Goal: Information Seeking & Learning: Learn about a topic

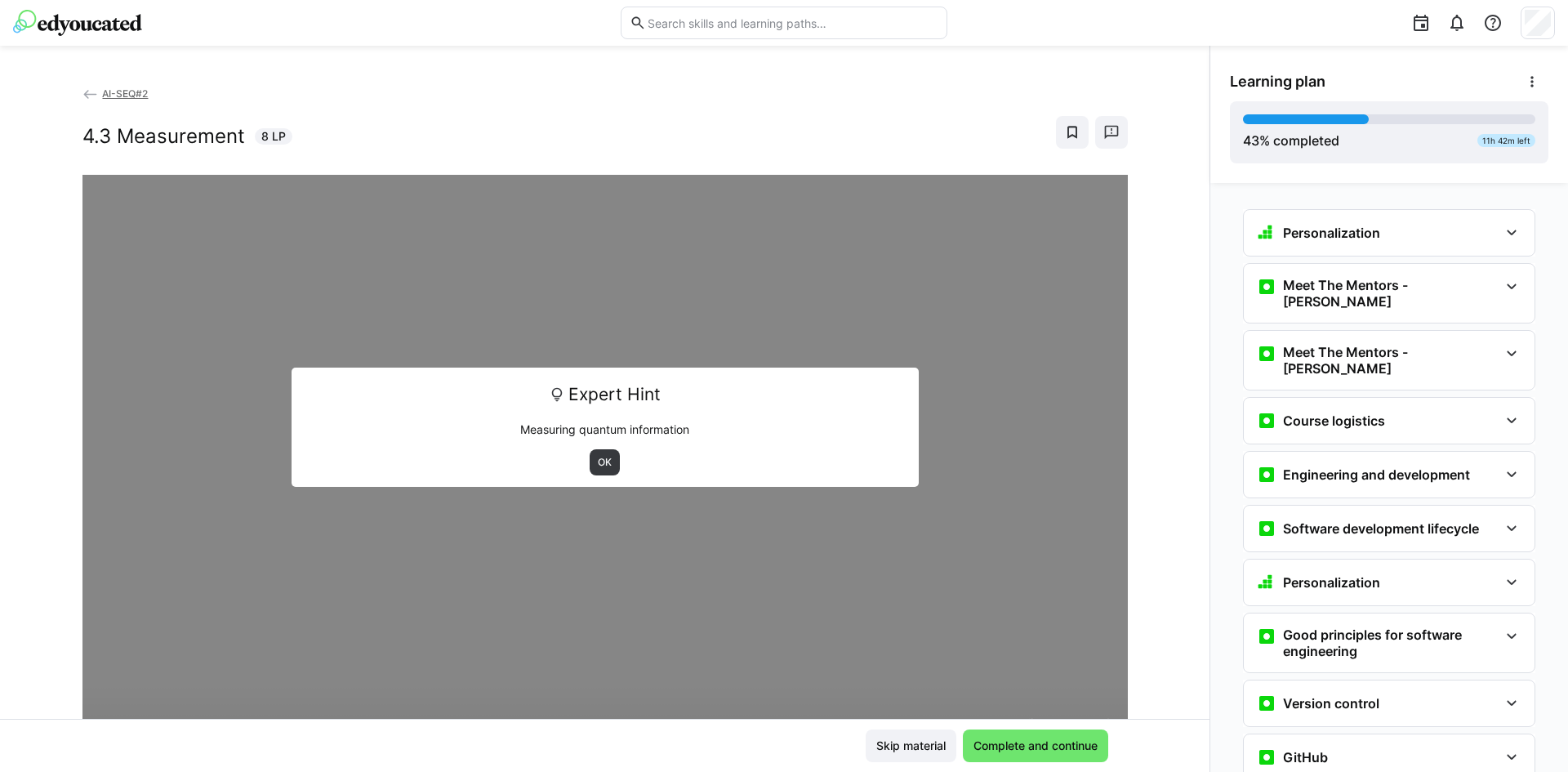
scroll to position [1633, 0]
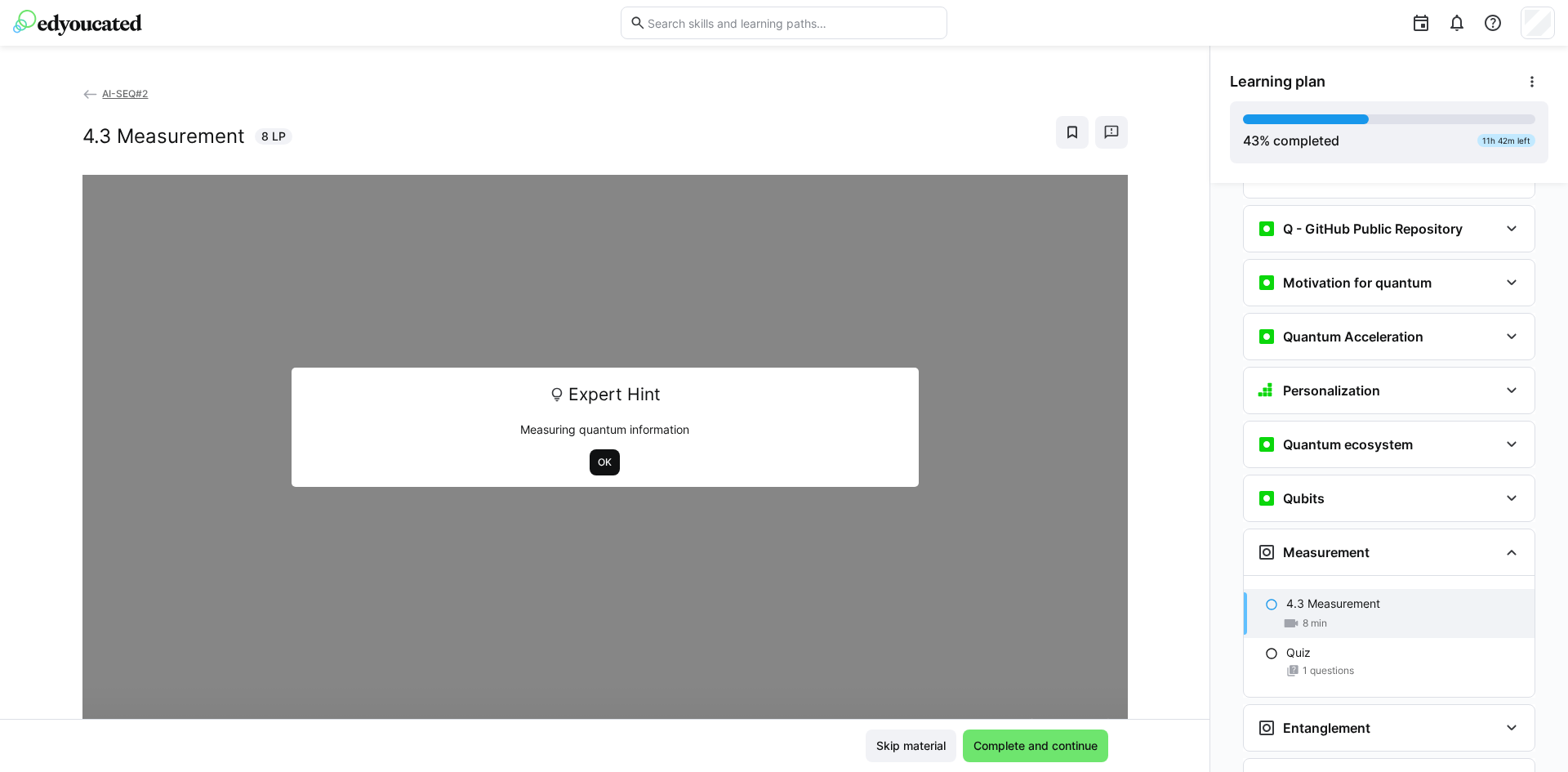
click at [602, 469] on span "OK" at bounding box center [604, 463] width 30 height 26
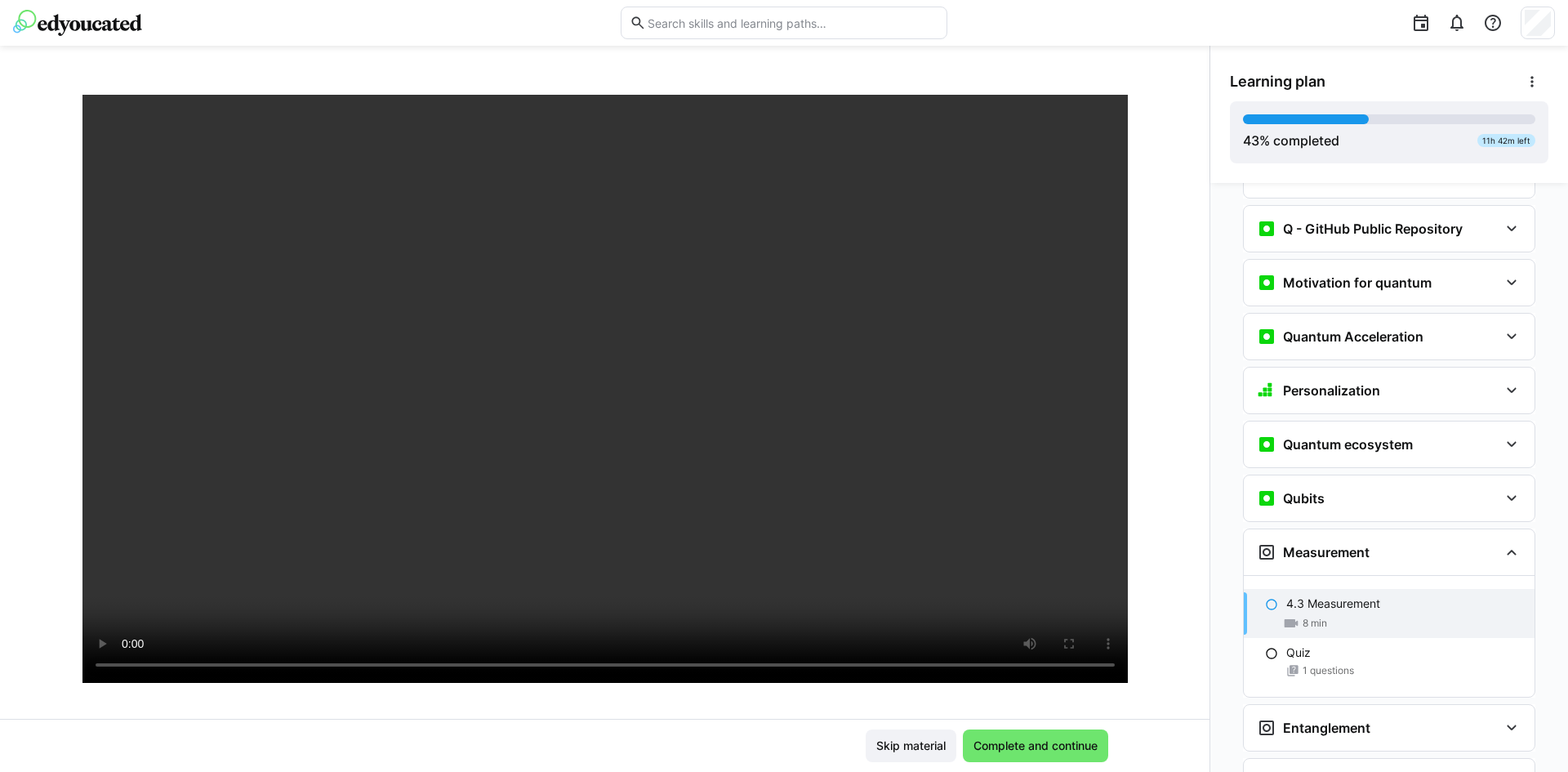
scroll to position [81, 0]
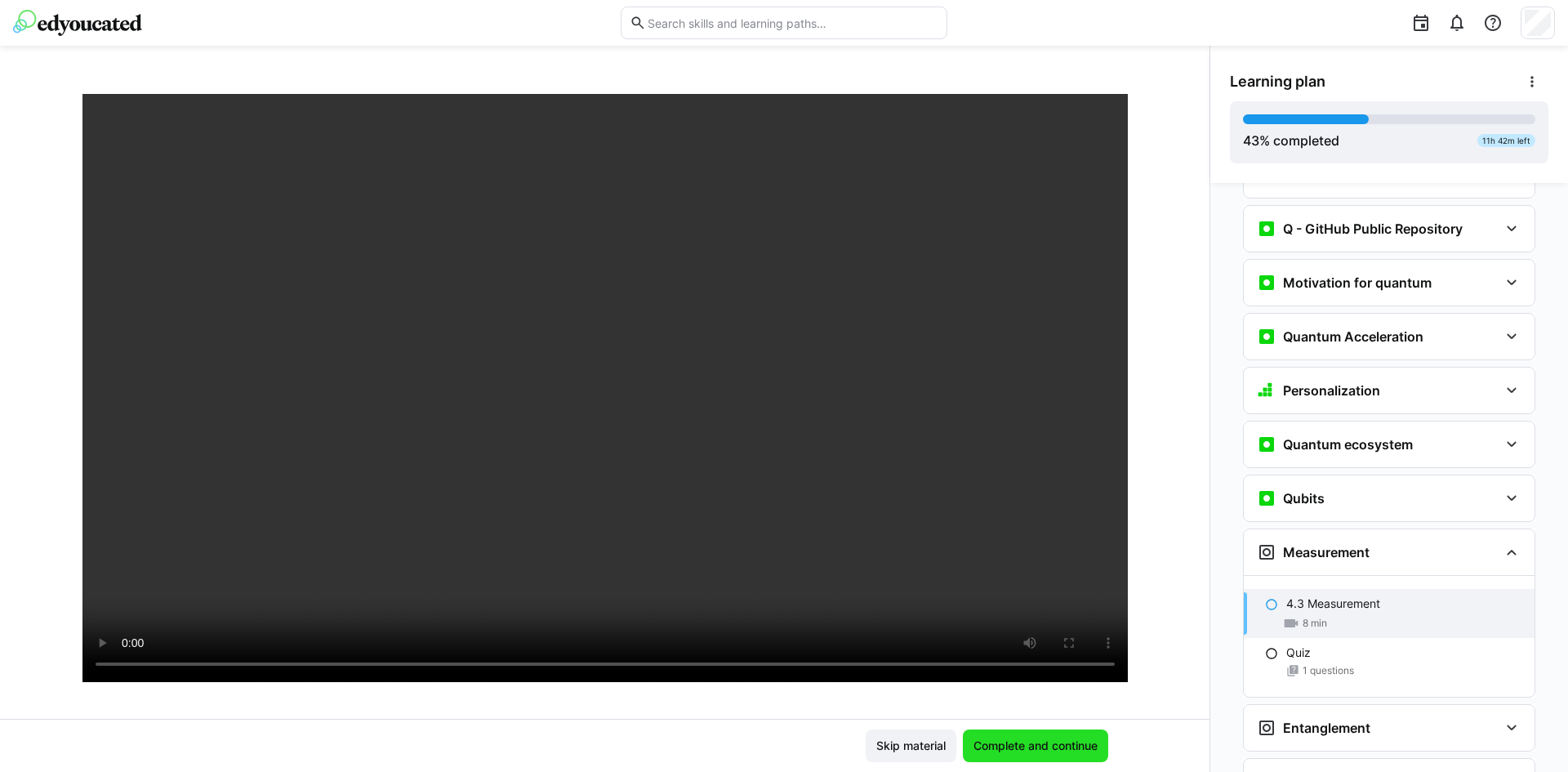
click at [1059, 749] on span "Complete and continue" at bounding box center [1035, 746] width 129 height 17
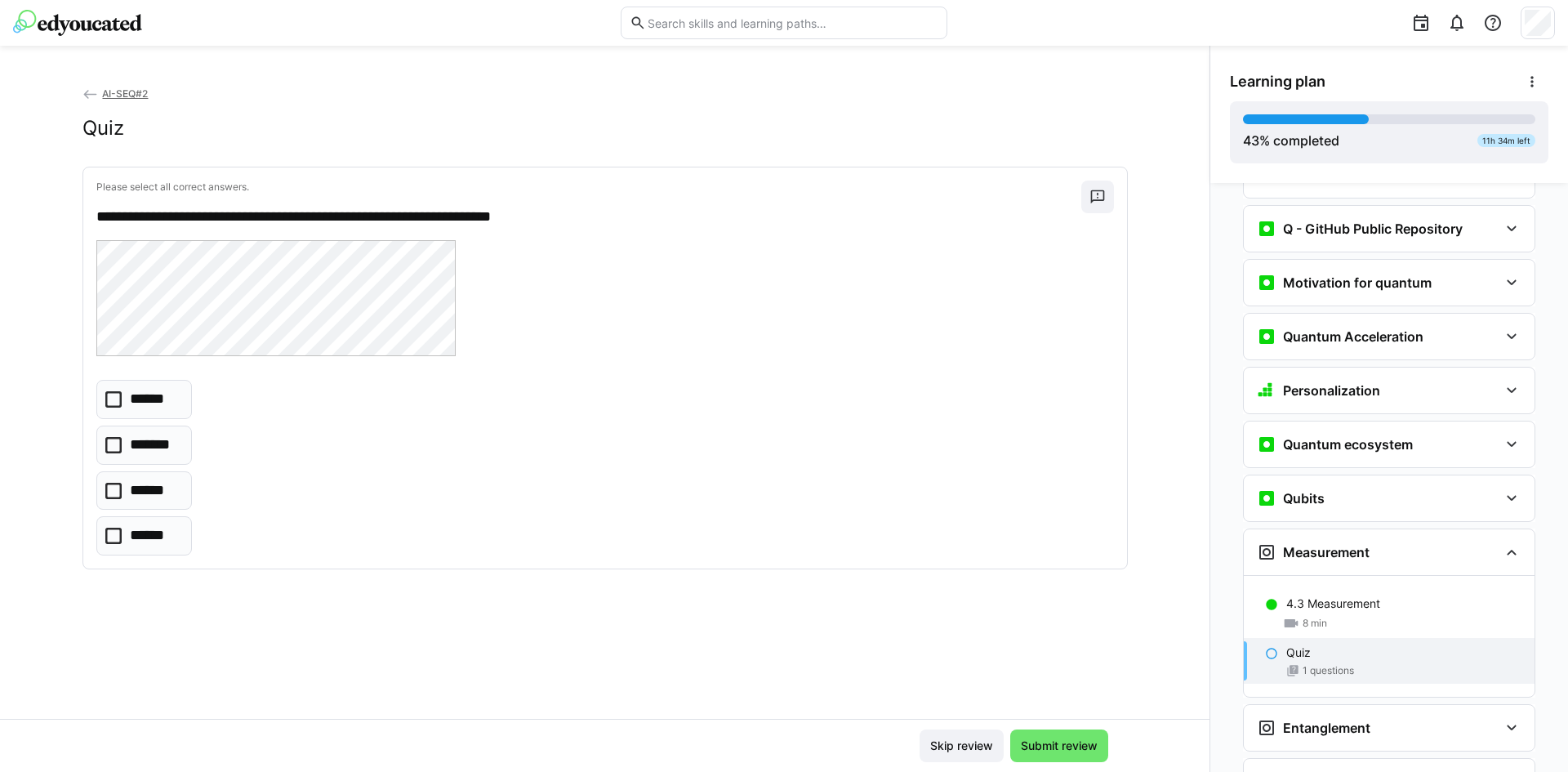
click at [112, 401] on icon at bounding box center [113, 400] width 17 height 17
click at [1036, 726] on div "Skip review Submit review" at bounding box center [604, 746] width 1210 height 53
click at [1042, 741] on span "Submit review" at bounding box center [1059, 746] width 81 height 17
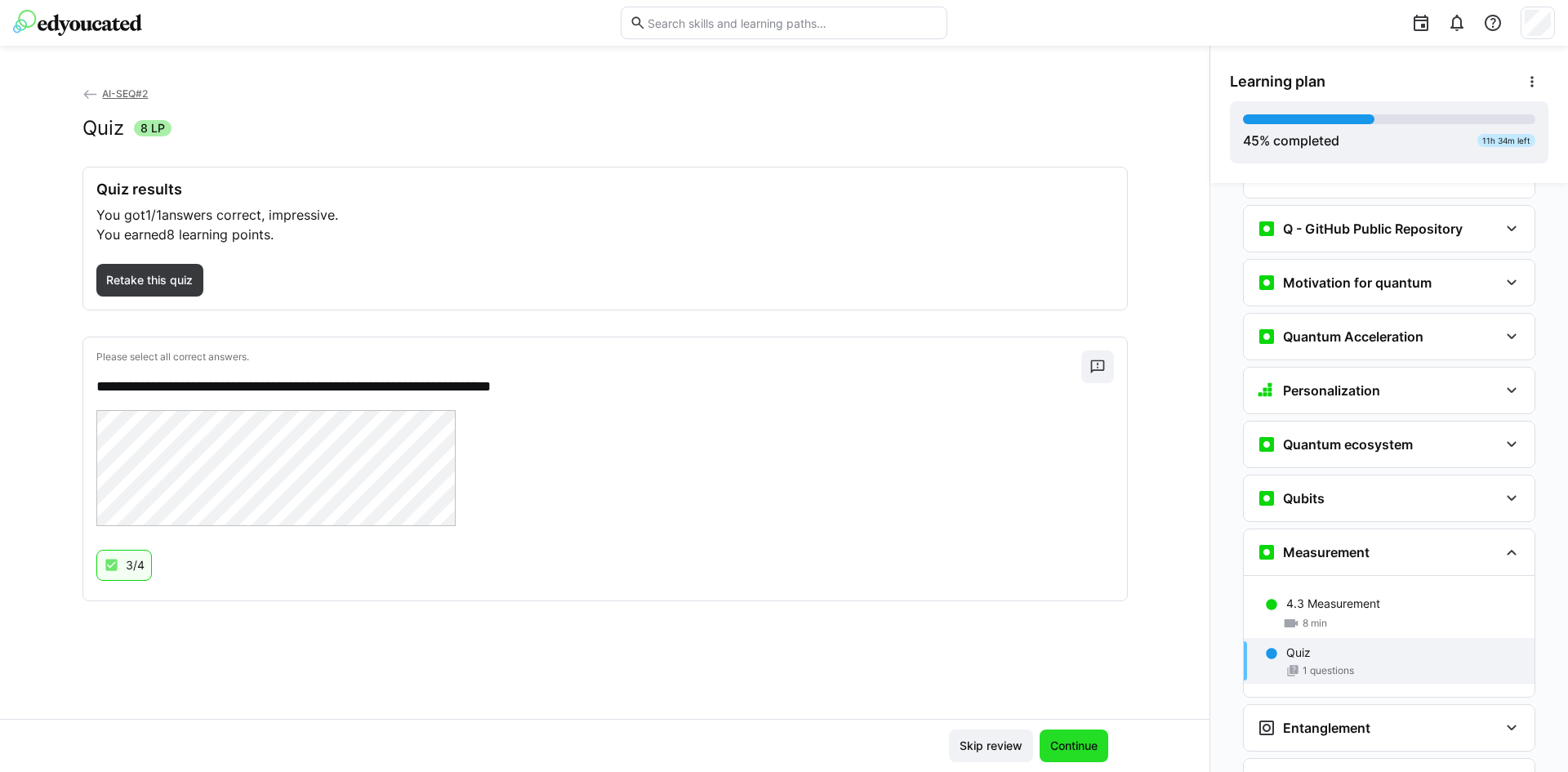
click at [1061, 740] on span "Continue" at bounding box center [1074, 746] width 53 height 17
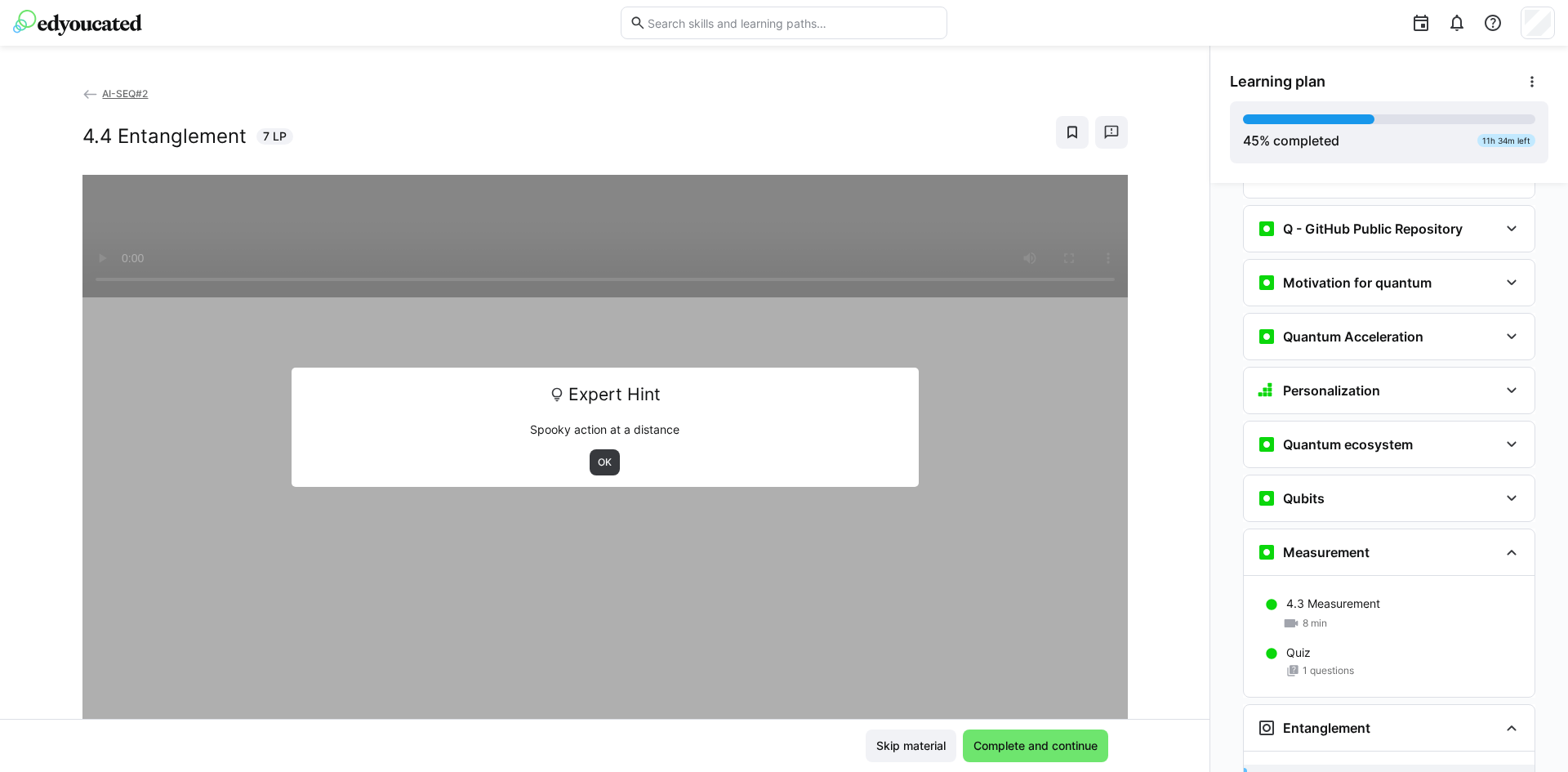
scroll to position [1746, 0]
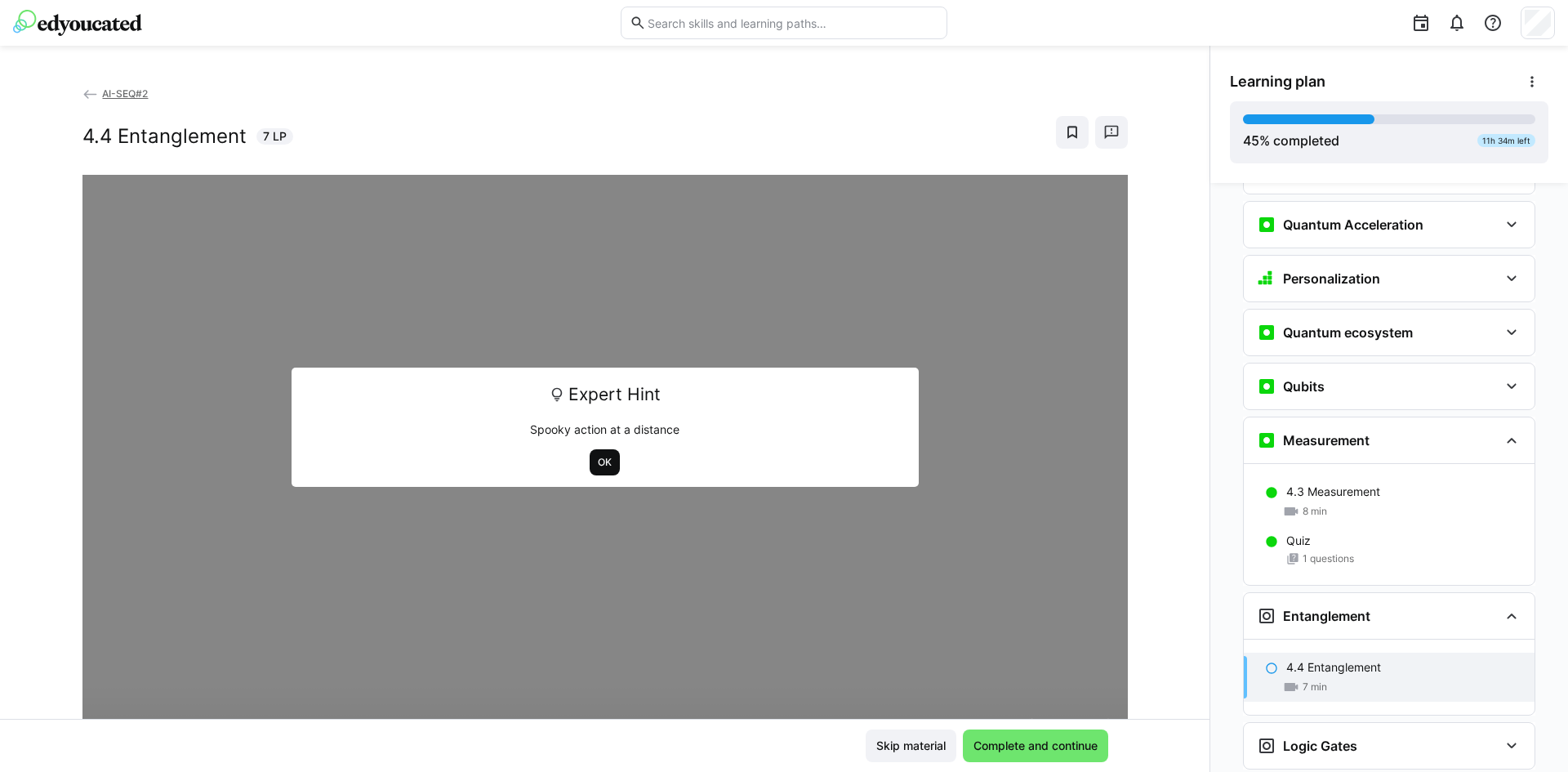
click at [595, 453] on span "OK" at bounding box center [604, 463] width 30 height 26
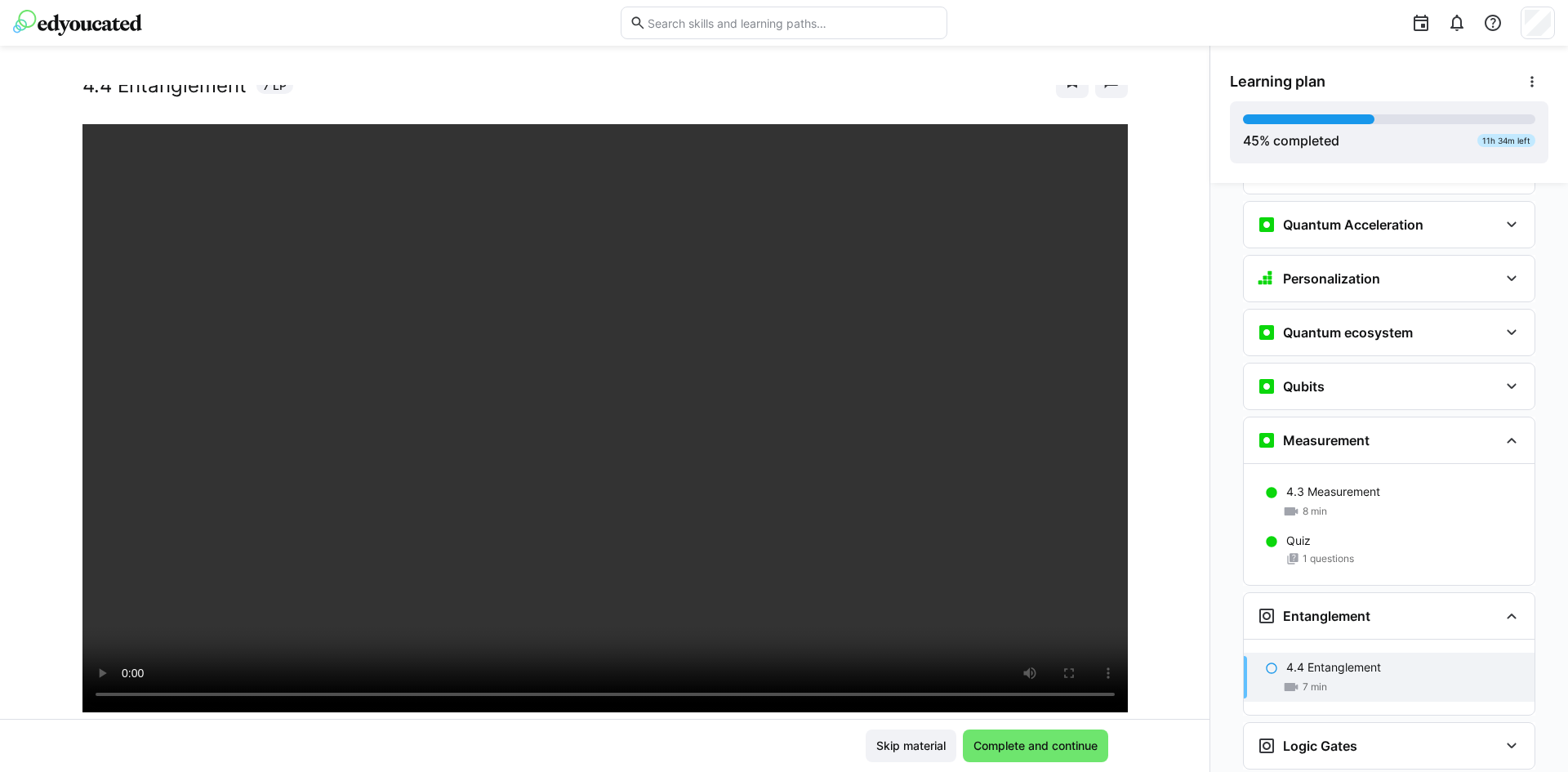
scroll to position [52, 0]
click at [1153, 526] on div "AI-SEQ#2 4.4 Entanglement 7 LP" at bounding box center [604, 402] width 1210 height 634
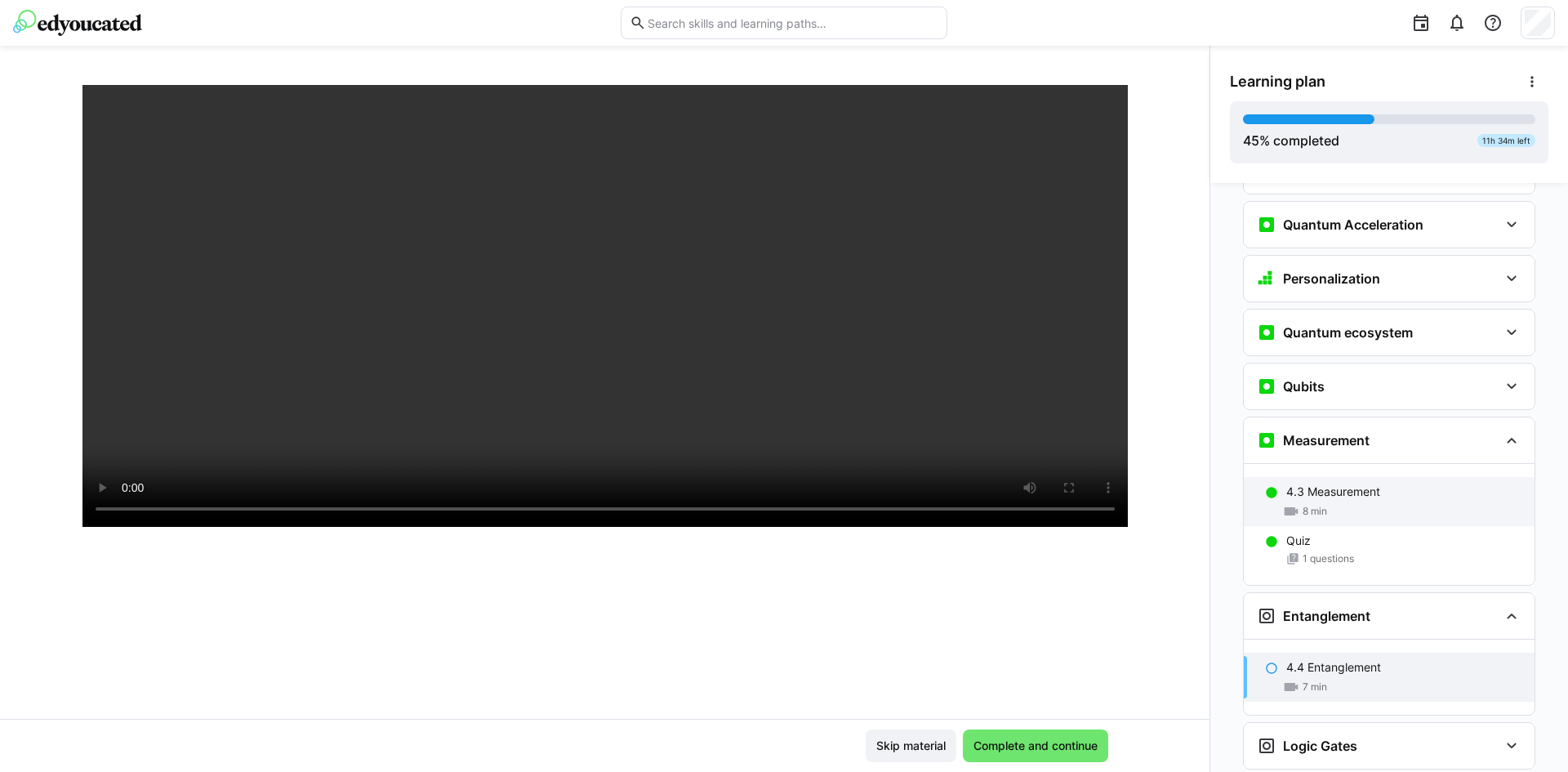
scroll to position [1821, 0]
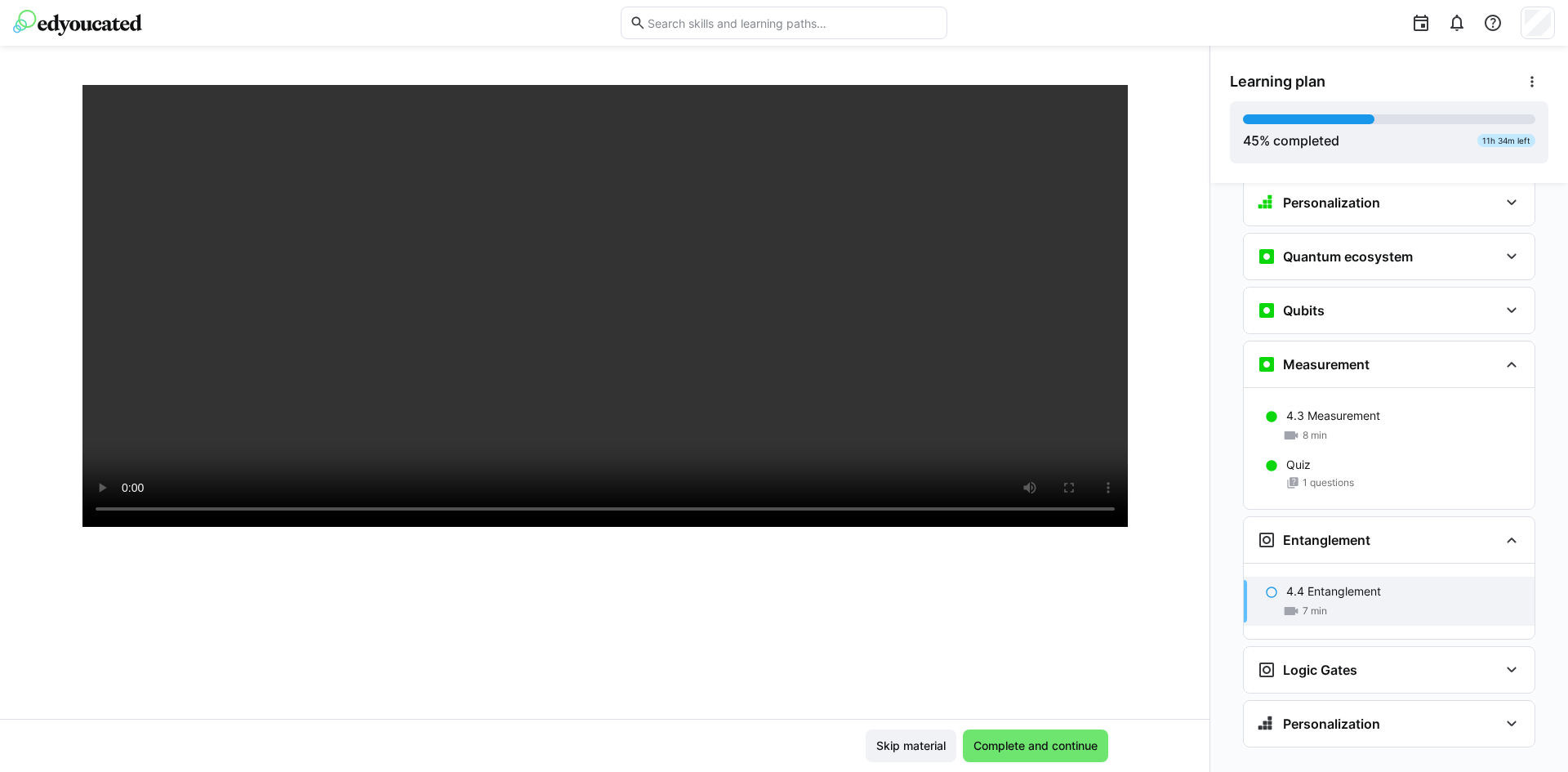
click at [986, 643] on div at bounding box center [604, 324] width 1045 height 772
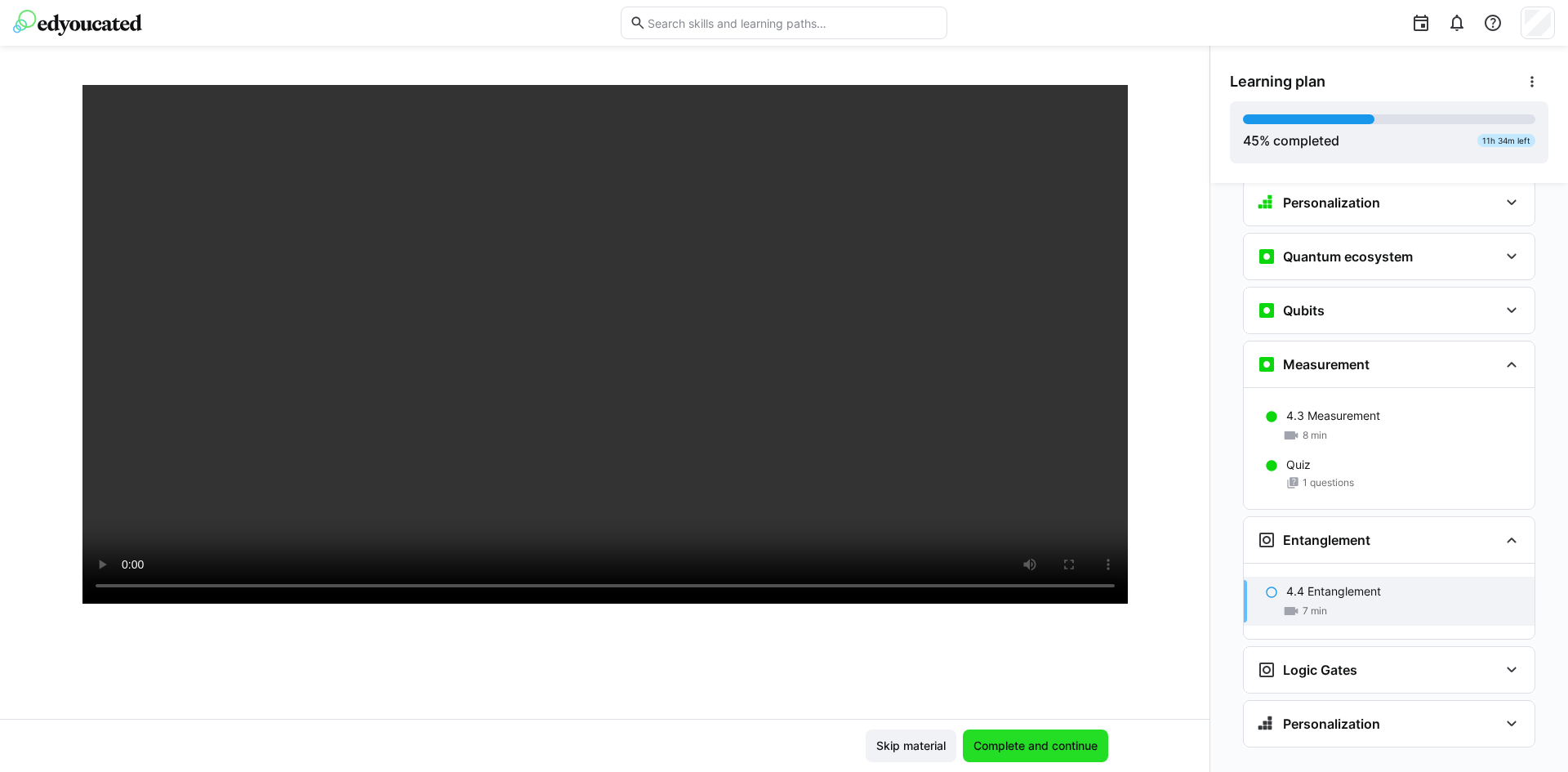
click at [1068, 741] on span "Complete and continue" at bounding box center [1035, 746] width 129 height 17
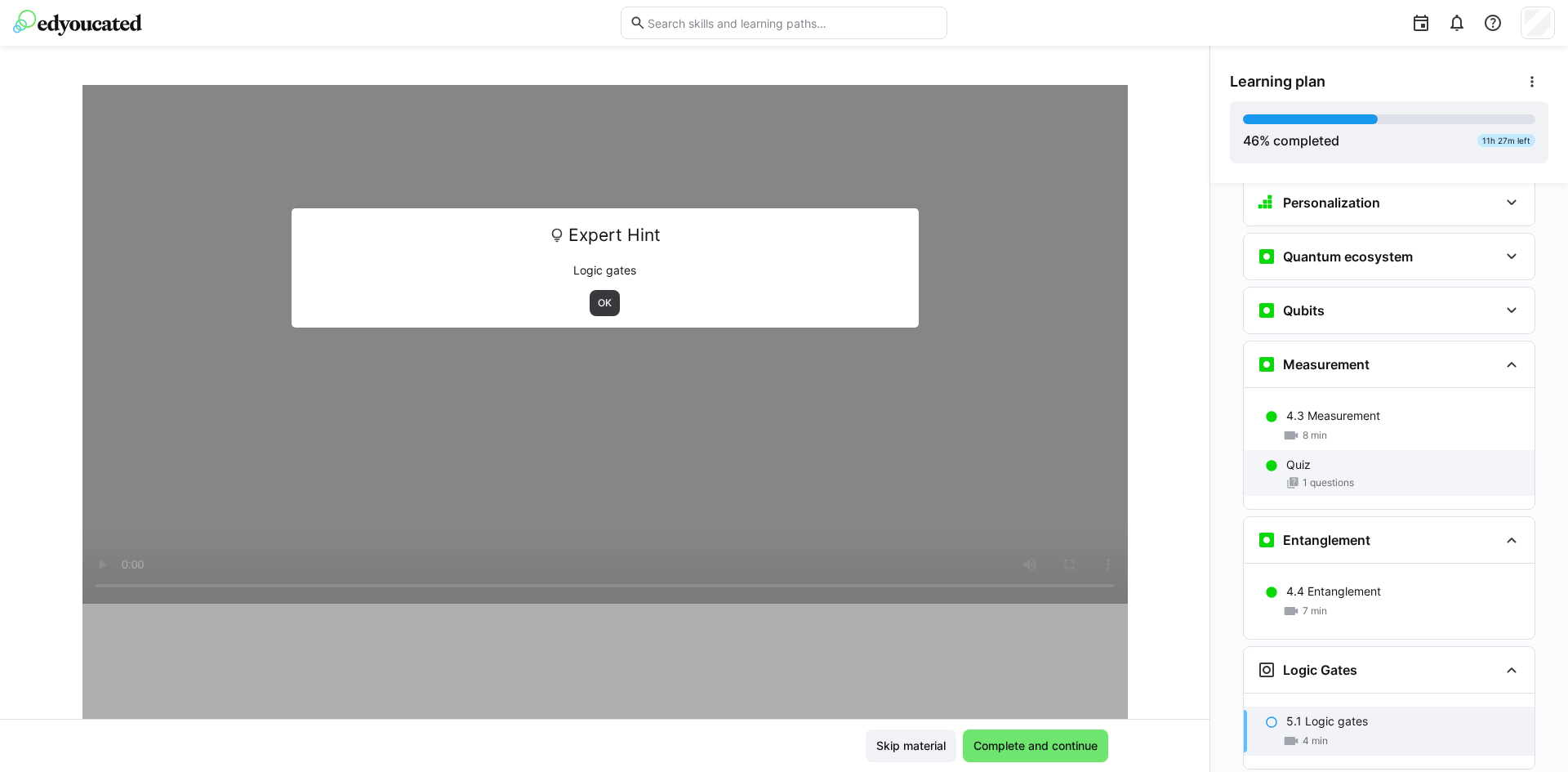
scroll to position [1897, 0]
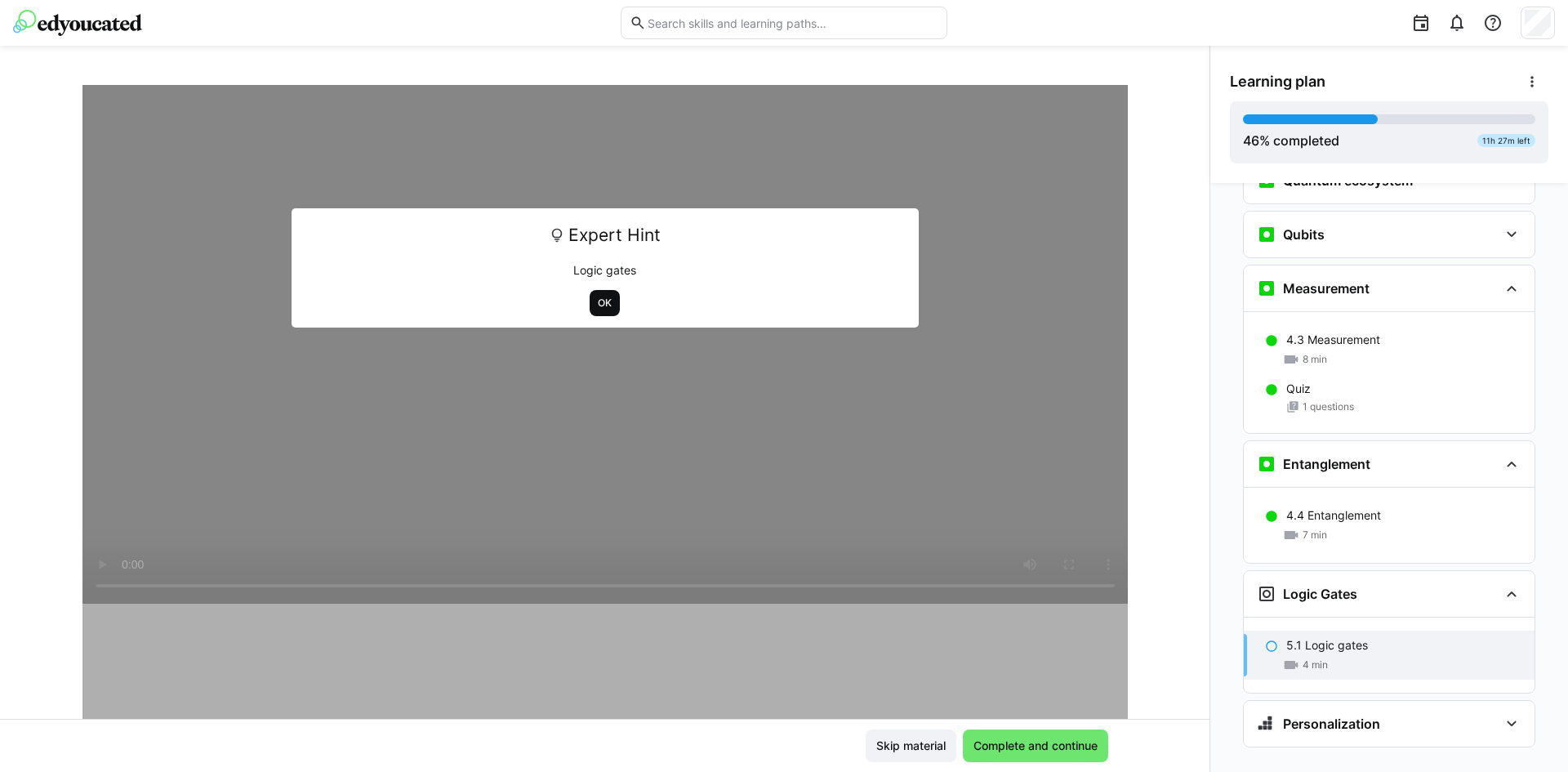
click at [597, 302] on span "OK" at bounding box center [605, 302] width 18 height 13
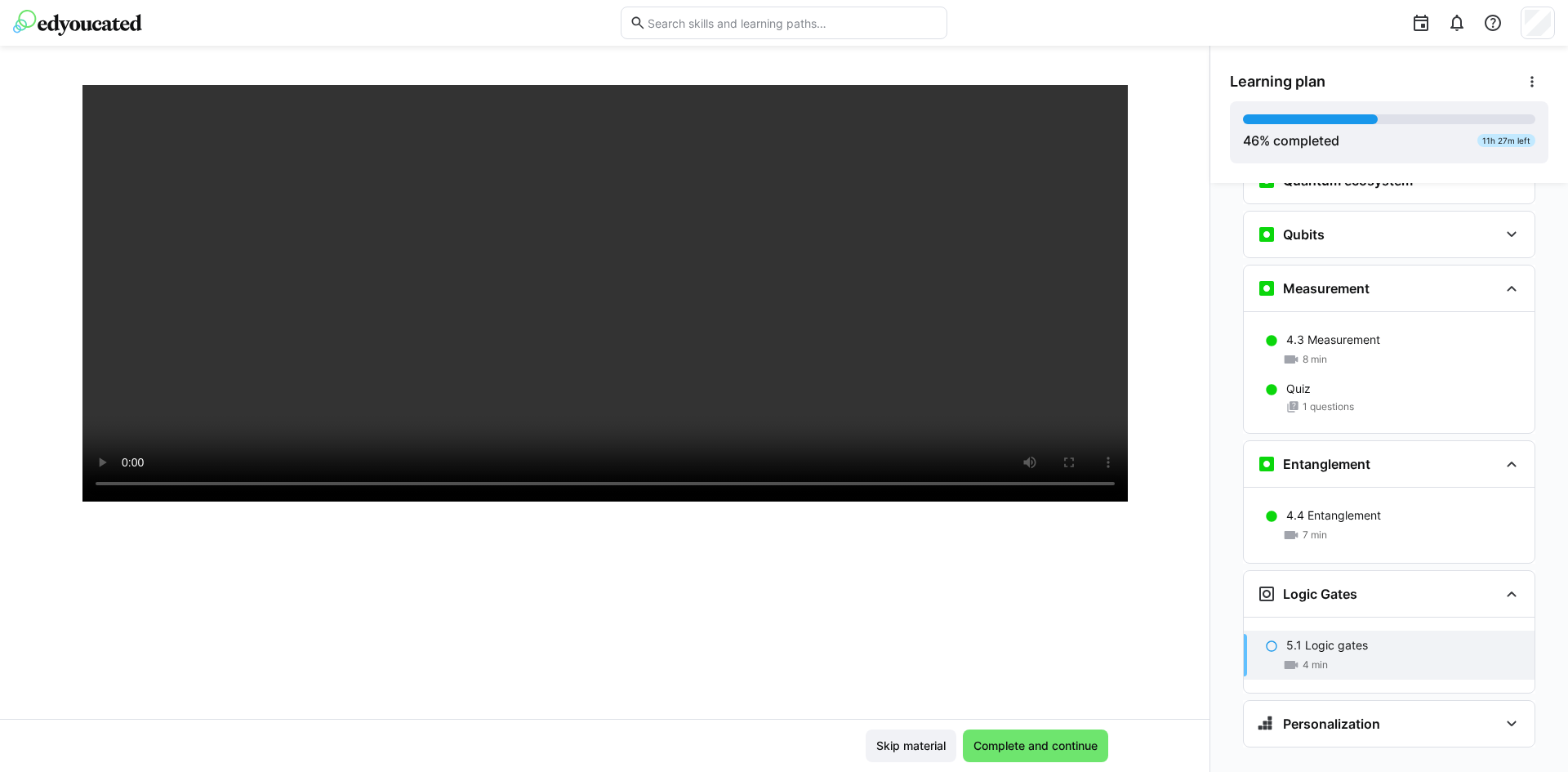
scroll to position [262, 0]
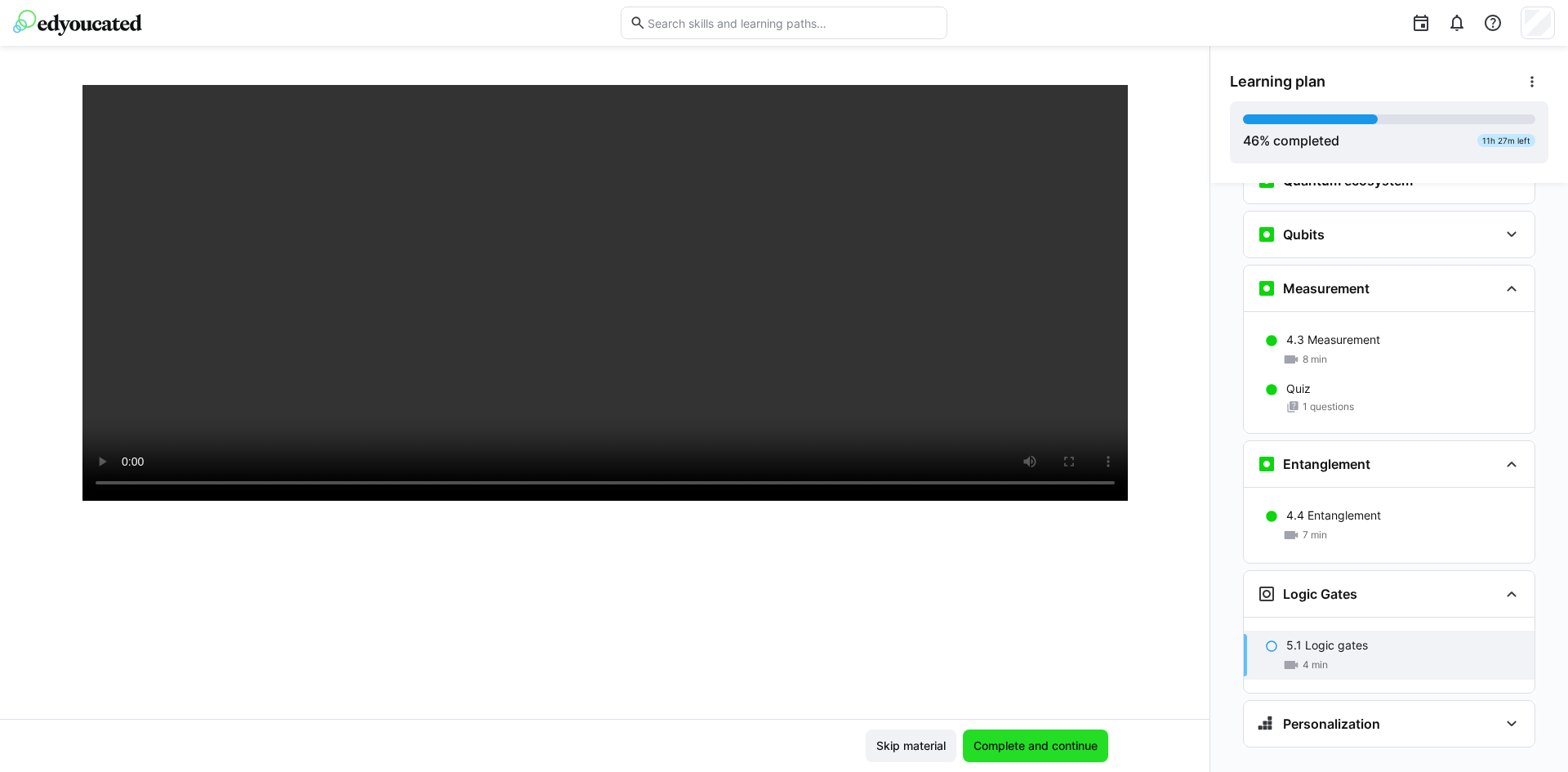
click at [1067, 743] on span "Complete and continue" at bounding box center [1035, 746] width 129 height 17
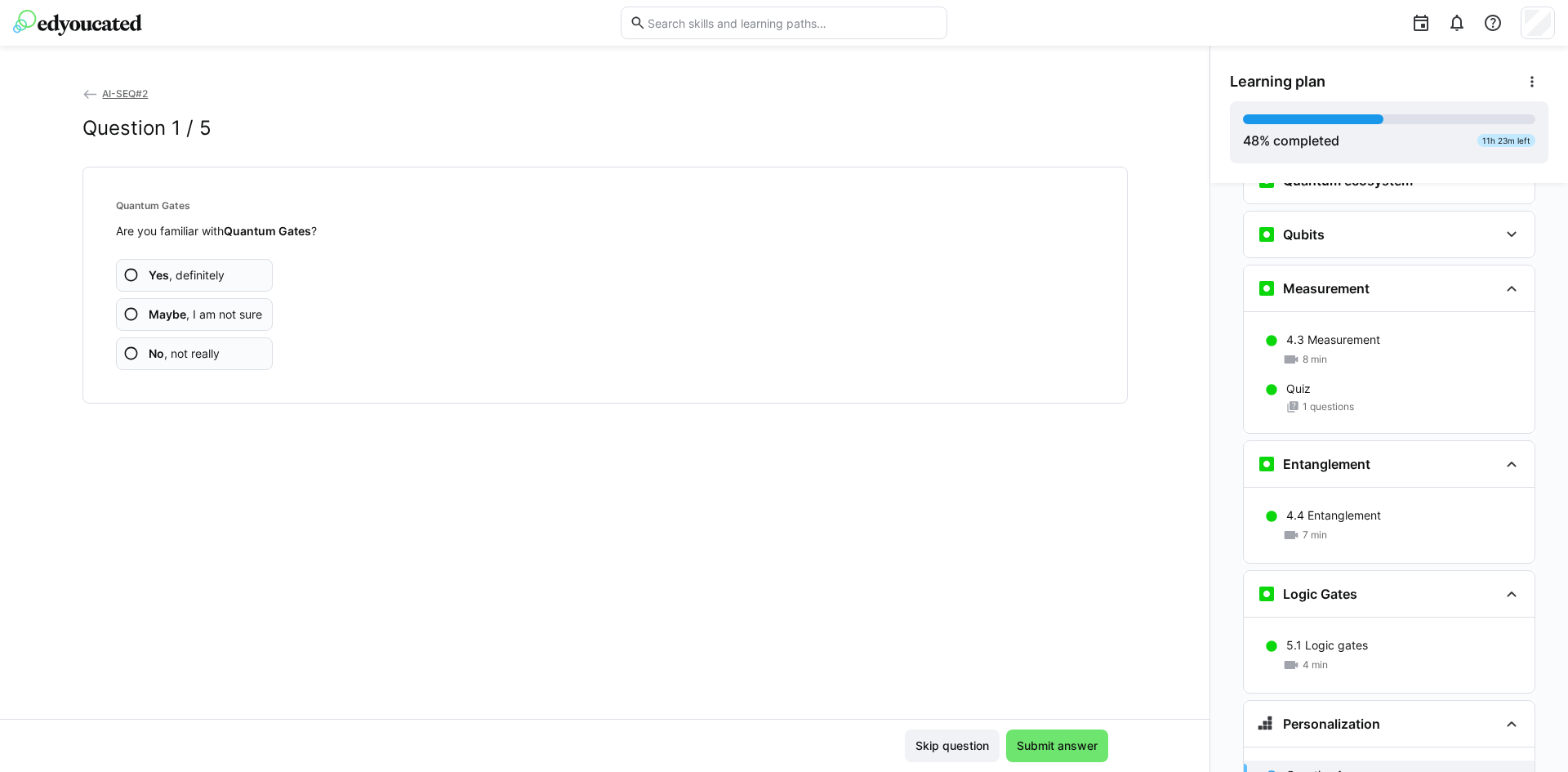
click at [207, 357] on span "No , not really" at bounding box center [184, 353] width 71 height 17
click at [239, 354] on app-assessment-question-radio "No , not really" at bounding box center [194, 353] width 158 height 32
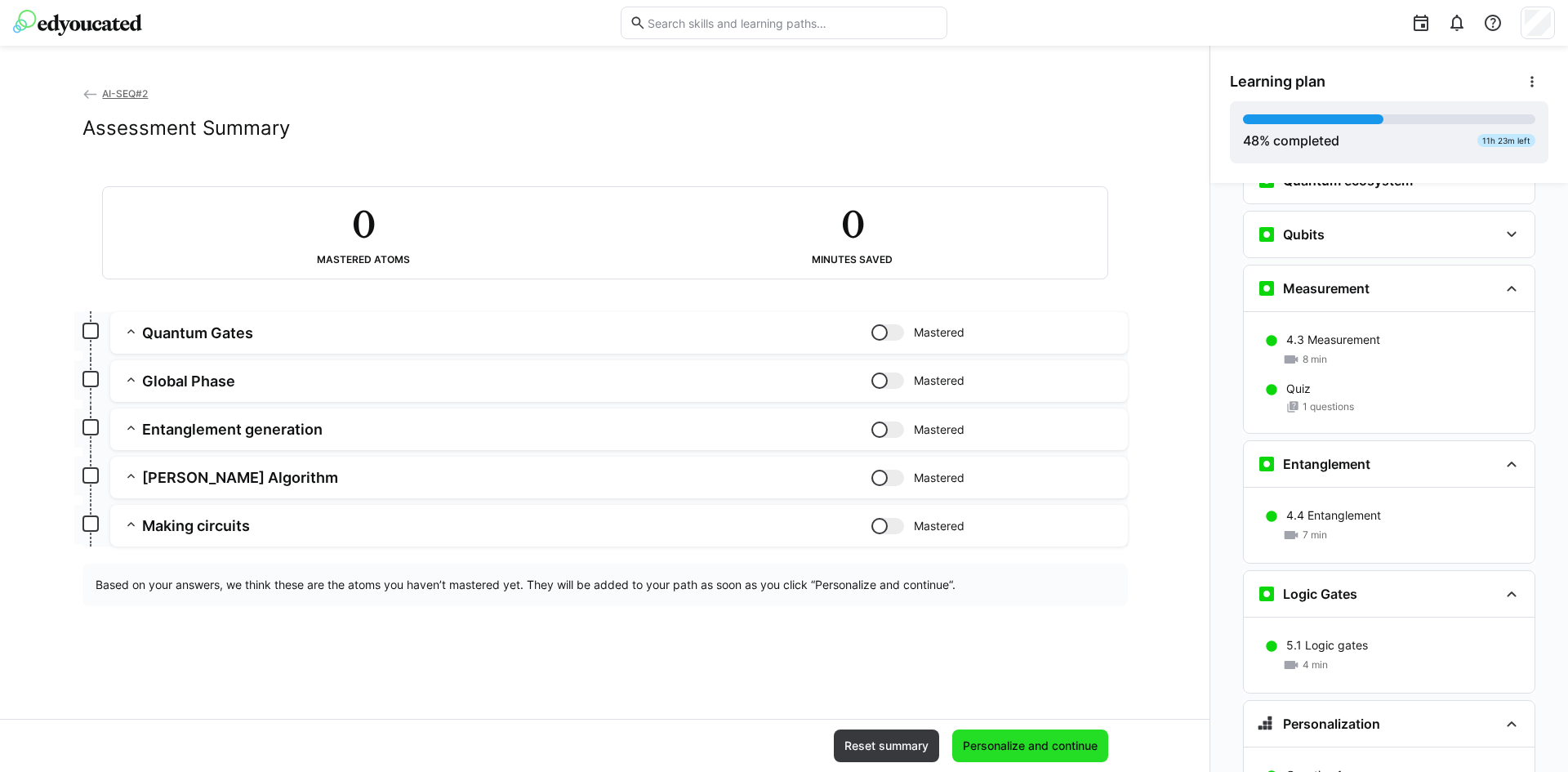
click at [1063, 740] on span "Personalize and continue" at bounding box center [1030, 746] width 139 height 17
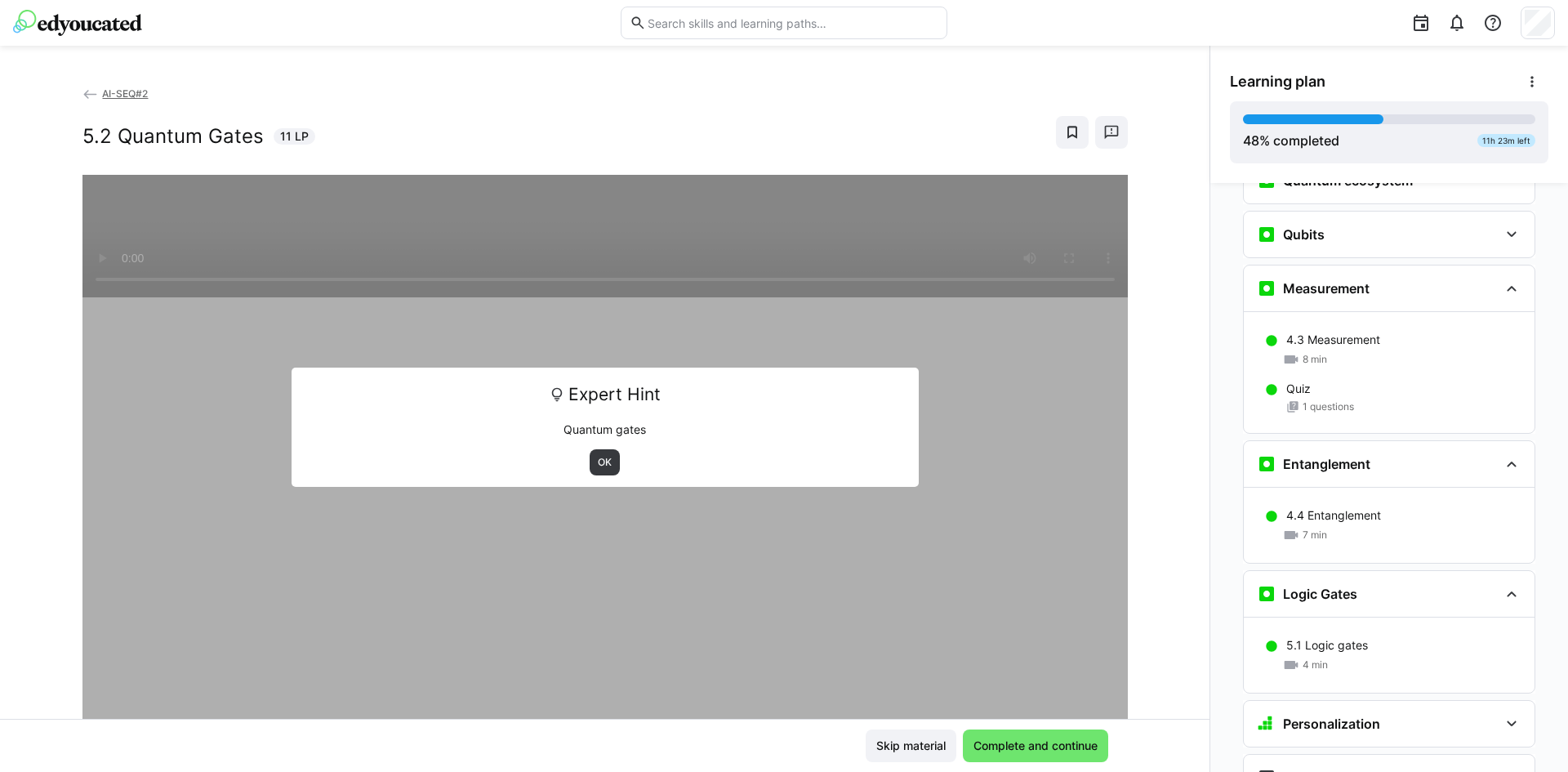
scroll to position [2424, 0]
